Goal: Information Seeking & Learning: Learn about a topic

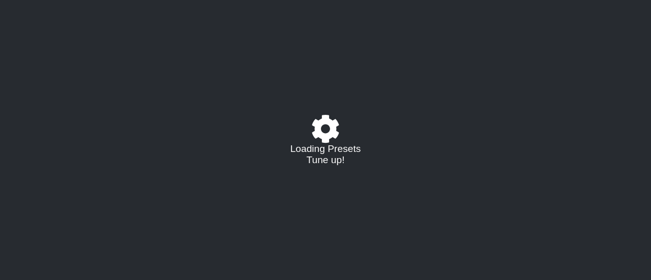
select select "/022340117624"
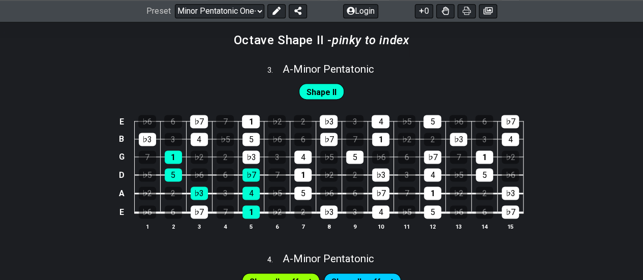
scroll to position [628, 0]
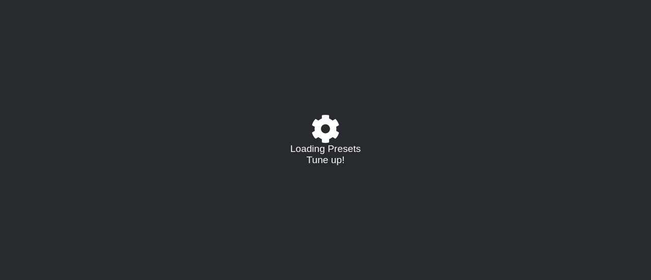
select select "/022512297046"
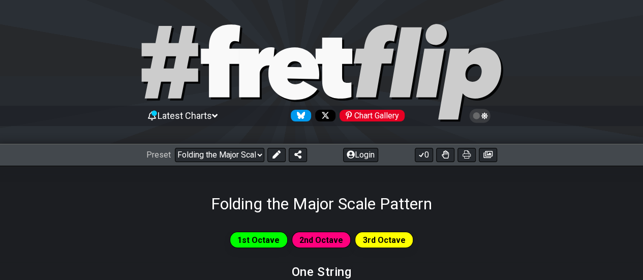
scroll to position [87, 0]
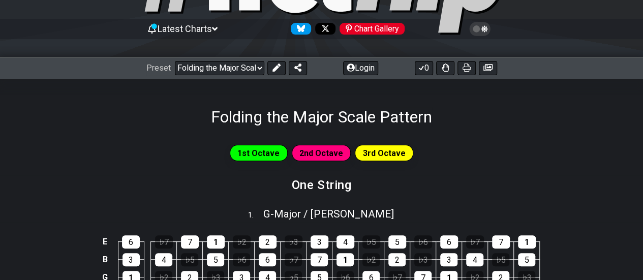
click at [314, 152] on span "2nd Octave" at bounding box center [322, 153] width 44 height 15
click at [386, 151] on span "3rd Octave" at bounding box center [384, 153] width 43 height 15
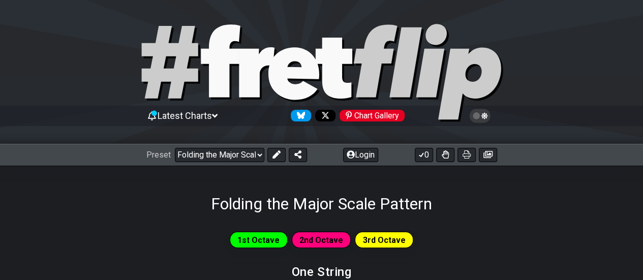
scroll to position [1, 0]
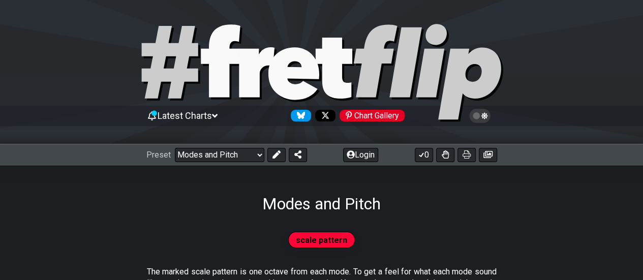
click at [241, 45] on icon at bounding box center [322, 73] width 366 height 102
select select "C"
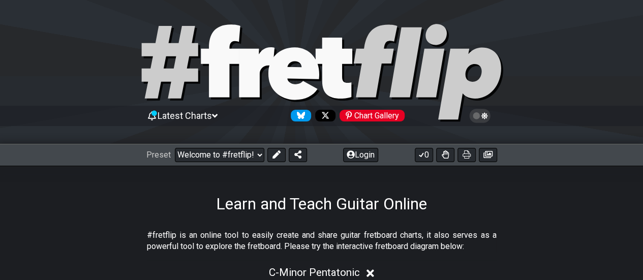
click at [245, 59] on icon at bounding box center [257, 72] width 36 height 50
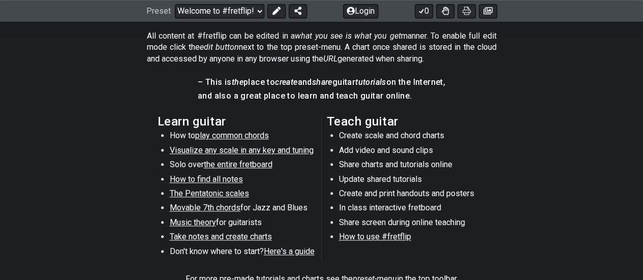
scroll to position [501, 0]
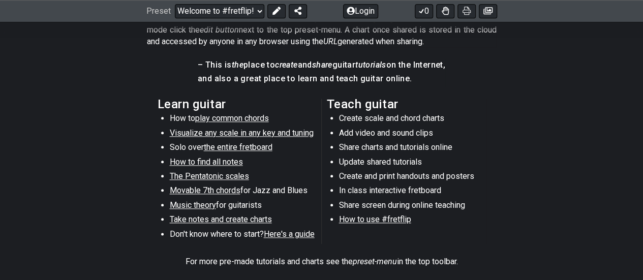
click at [234, 119] on span "play common chords" at bounding box center [232, 118] width 74 height 10
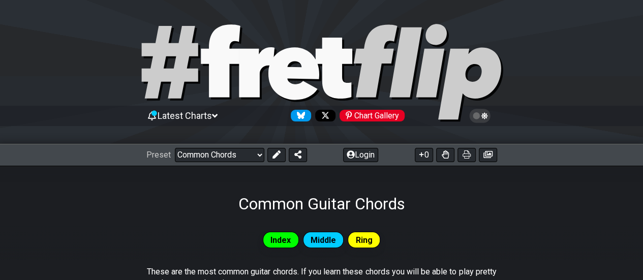
scroll to position [1, 0]
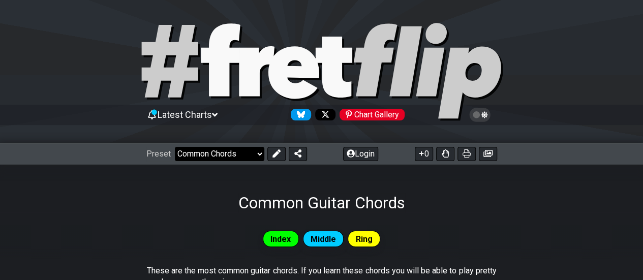
click at [244, 157] on select "Welcome to #fretflip! Initial Preset Custom Preset Minor Pentatonic Major Penta…" at bounding box center [220, 154] width 90 height 14
click at [175, 147] on select "Welcome to #fretflip! Initial Preset Custom Preset Minor Pentatonic Major Penta…" at bounding box center [220, 154] width 90 height 14
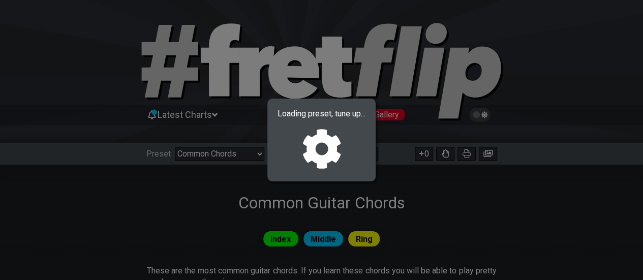
select select "/musical-notes-explained"
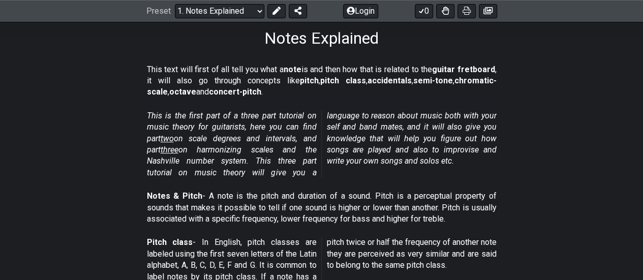
scroll to position [161, 0]
